Goal: Task Accomplishment & Management: Manage account settings

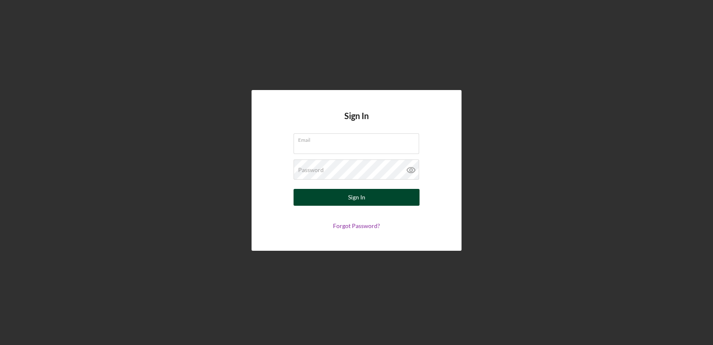
type input "[PERSON_NAME][EMAIL_ADDRESS][PERSON_NAME][DOMAIN_NAME]"
click at [323, 201] on button "Sign In" at bounding box center [357, 197] width 126 height 17
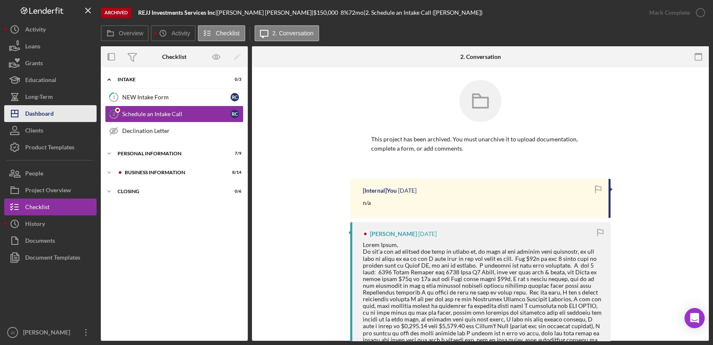
click at [35, 107] on div "Dashboard" at bounding box center [39, 114] width 29 height 19
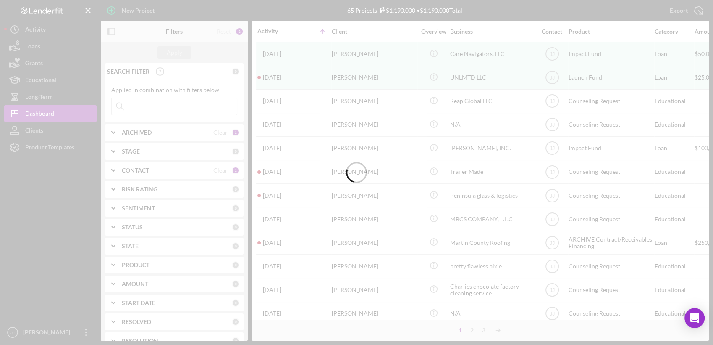
click at [142, 105] on div at bounding box center [356, 172] width 713 height 345
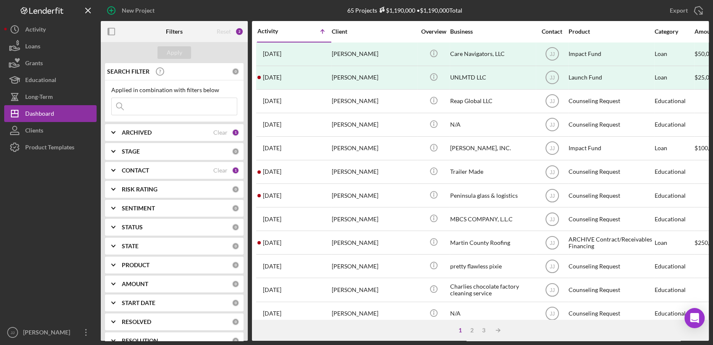
click at [139, 107] on input at bounding box center [174, 106] width 125 height 17
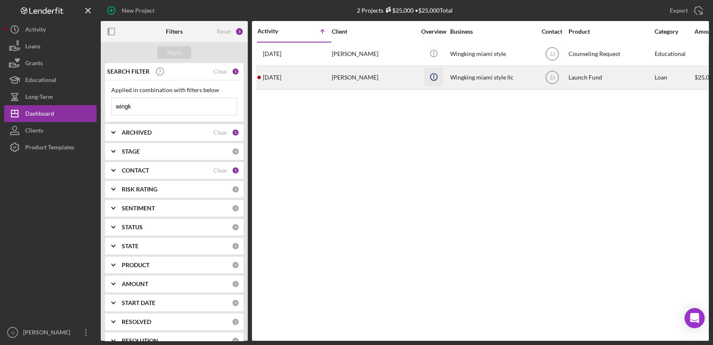
type input "wingk"
click at [430, 80] on icon "Icon/Info" at bounding box center [433, 76] width 19 height 19
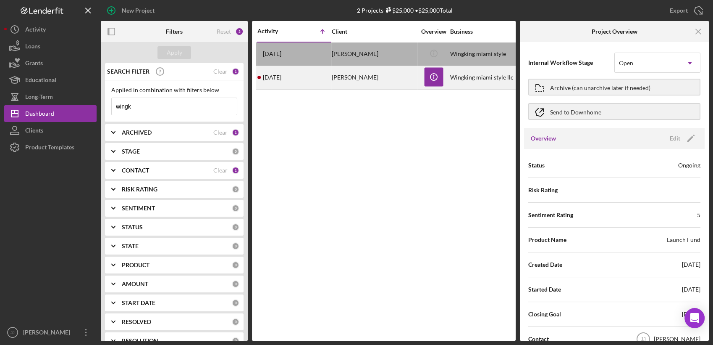
click at [322, 75] on div "[DATE] [PERSON_NAME]" at bounding box center [295, 77] width 74 height 22
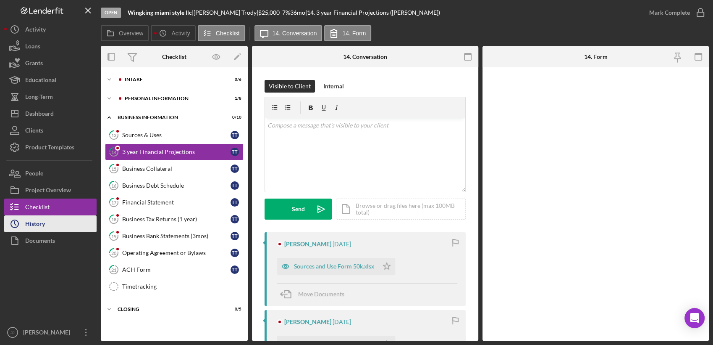
click at [34, 218] on div "History" at bounding box center [35, 224] width 20 height 19
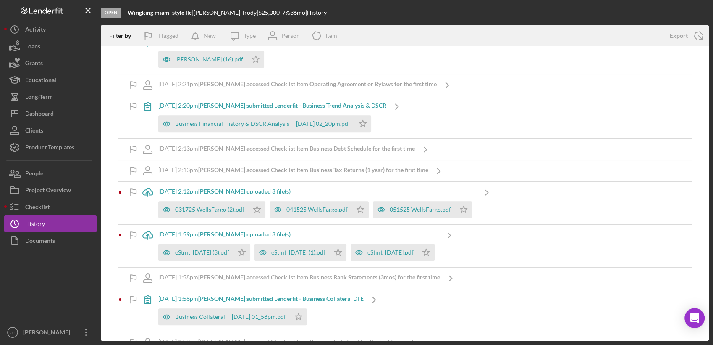
scroll to position [980, 0]
